Goal: Transaction & Acquisition: Purchase product/service

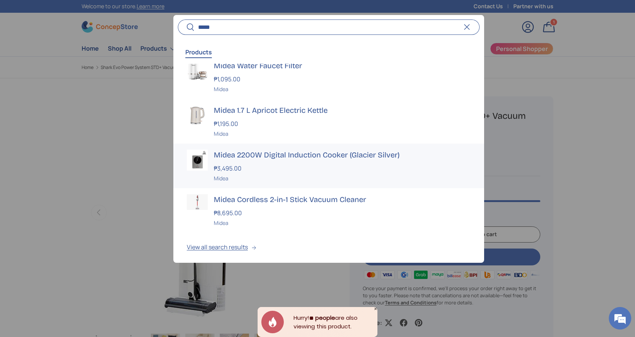
scroll to position [58, 0]
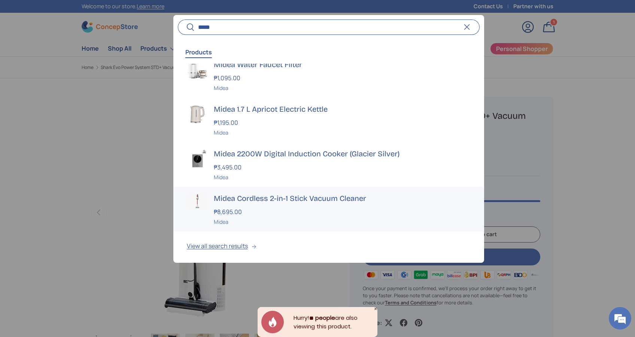
type input "*****"
click at [278, 212] on div "₱8,695.00" at bounding box center [342, 211] width 257 height 9
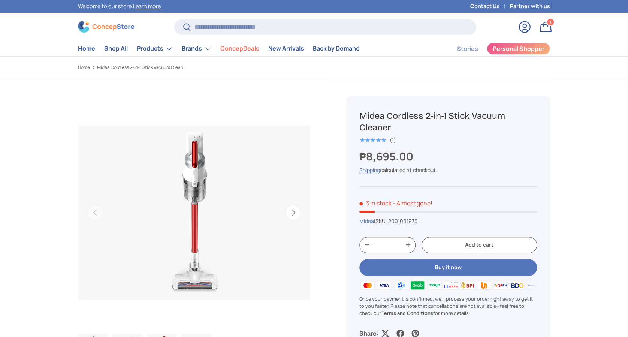
drag, startPoint x: 397, startPoint y: 127, endPoint x: 360, endPoint y: 109, distance: 41.4
click at [360, 109] on div "Midea Cordless 2-in-1 Stick Vacuum Cleaner ★★★★★ (1) ₱8,695.00 Unit price / Una…" at bounding box center [448, 223] width 204 height 255
copy h1 "Midea Cordless 2-in-1 Stick Vacuum Cleaner"
